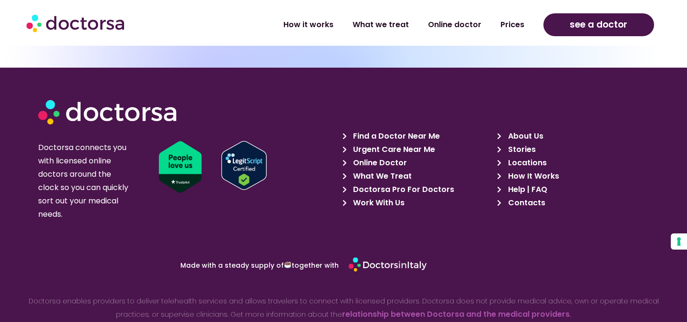
scroll to position [3264, 0]
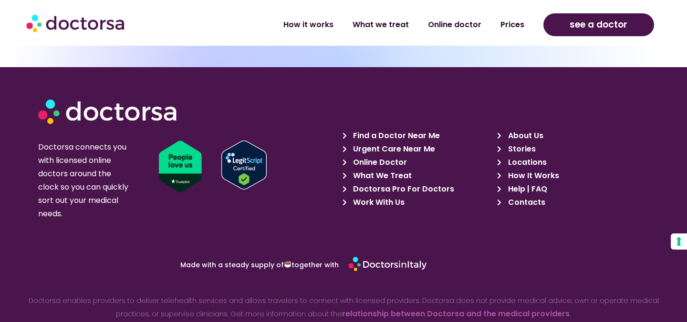
click at [401, 183] on span "Doctorsa Pro For Doctors" at bounding box center [402, 189] width 103 height 13
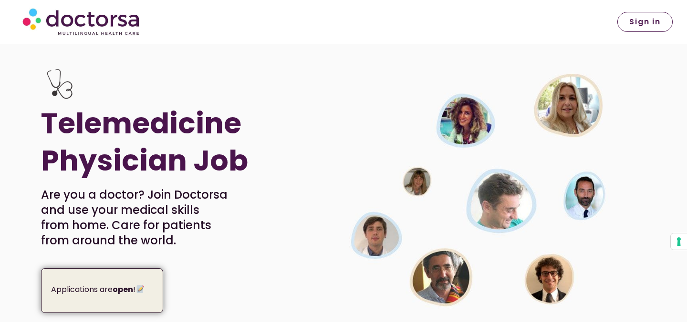
click at [658, 27] on link "Sign in" at bounding box center [644, 22] width 55 height 20
